Goal: Book appointment/travel/reservation

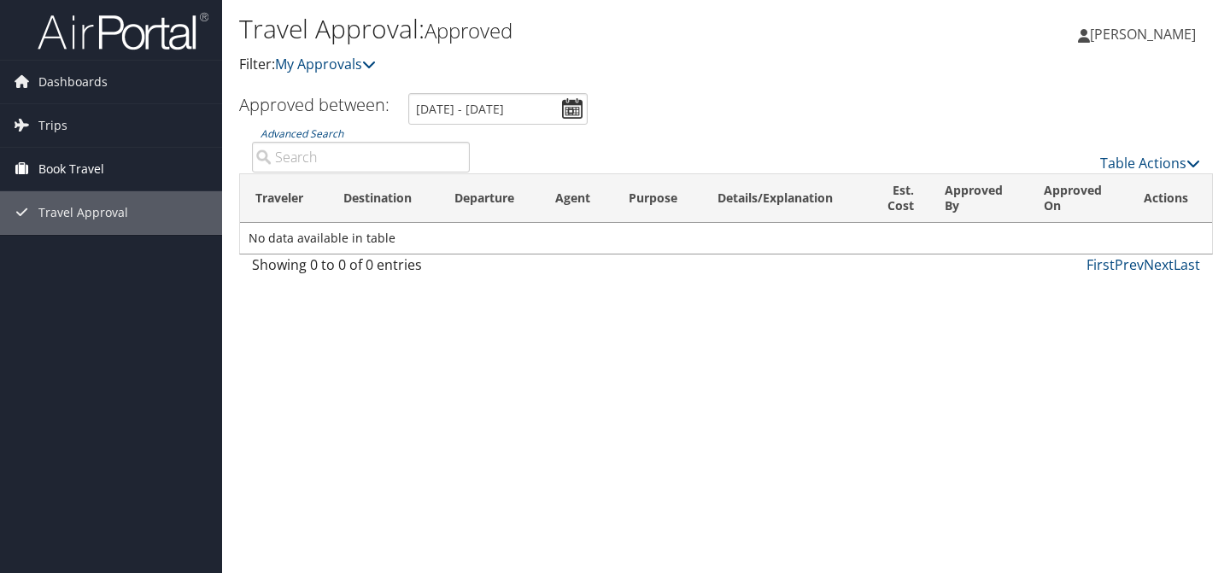
click at [49, 170] on span "Book Travel" at bounding box center [71, 169] width 66 height 43
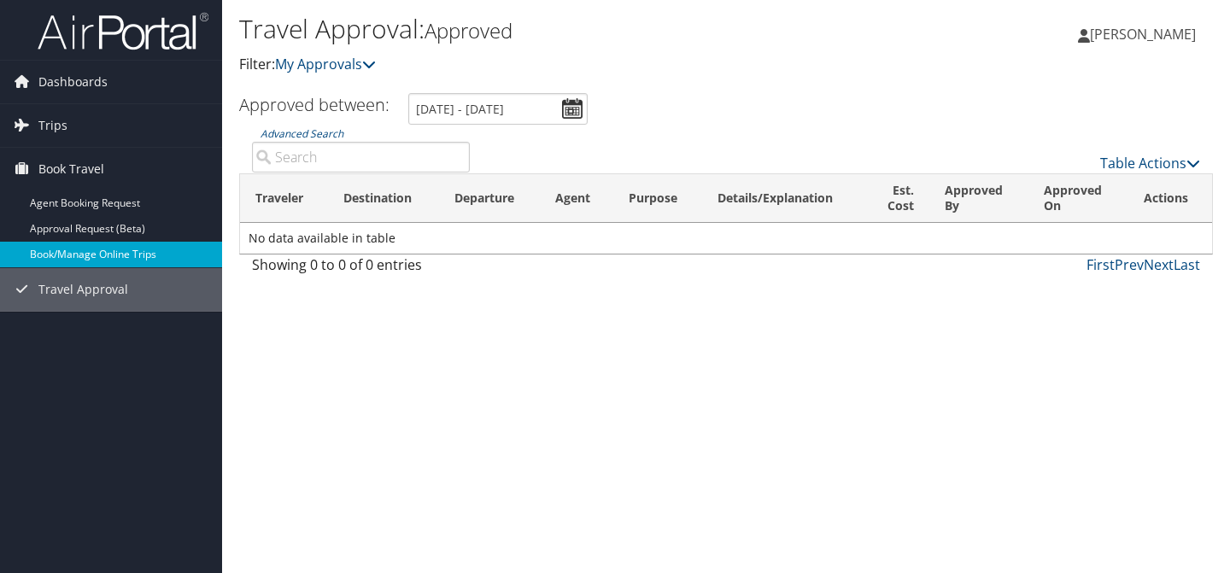
click at [63, 262] on link "Book/Manage Online Trips" at bounding box center [111, 255] width 222 height 26
click at [179, 249] on link "Book/Manage Online Trips" at bounding box center [111, 255] width 222 height 26
